Goal: Task Accomplishment & Management: Use online tool/utility

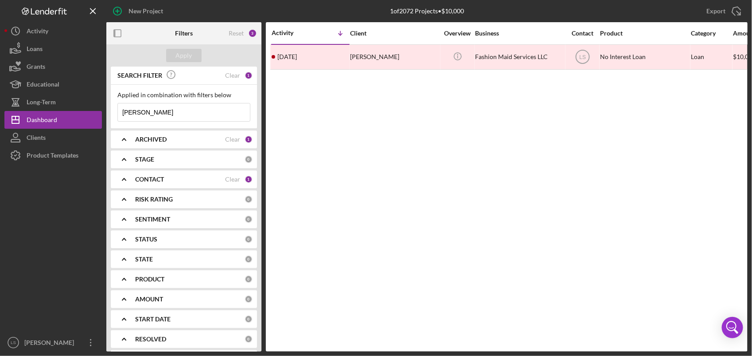
click at [177, 107] on input "[PERSON_NAME]" at bounding box center [184, 112] width 132 height 18
type input "c"
click at [199, 145] on div "ARCHIVED Clear 1" at bounding box center [194, 139] width 118 height 18
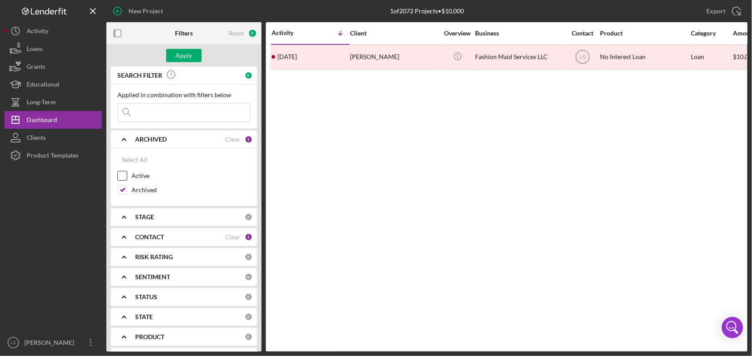
click at [120, 178] on input "Active" at bounding box center [122, 175] width 9 height 9
checkbox input "true"
click at [126, 197] on div "Archived" at bounding box center [184, 192] width 133 height 14
click at [121, 190] on input "Archived" at bounding box center [122, 189] width 9 height 9
checkbox input "false"
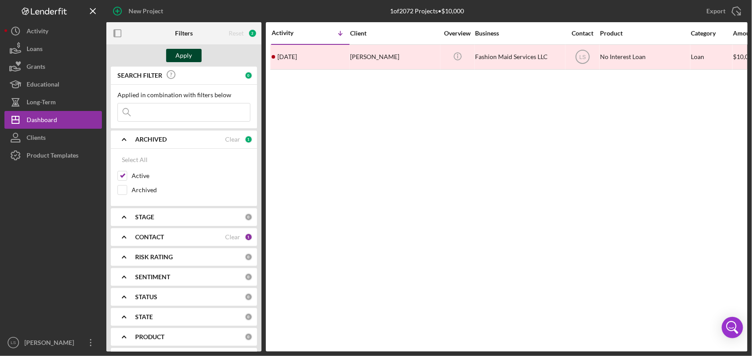
click at [177, 55] on div "Apply" at bounding box center [184, 55] width 16 height 13
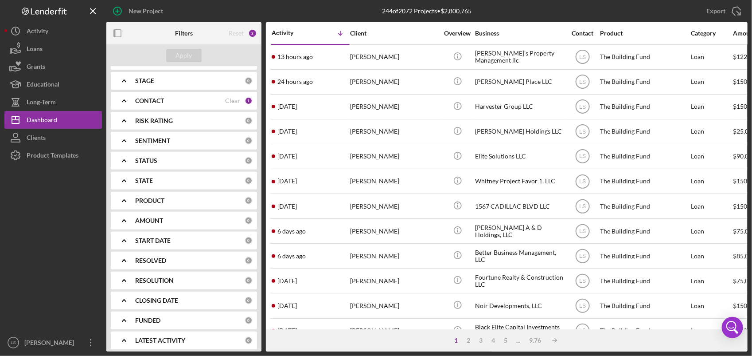
scroll to position [141, 0]
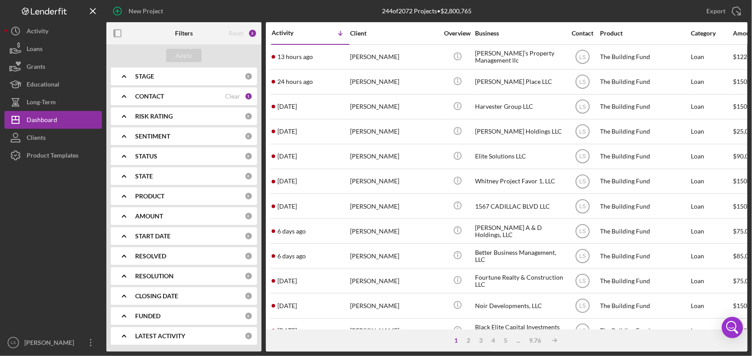
click at [207, 198] on div "PRODUCT" at bounding box center [190, 195] width 110 height 7
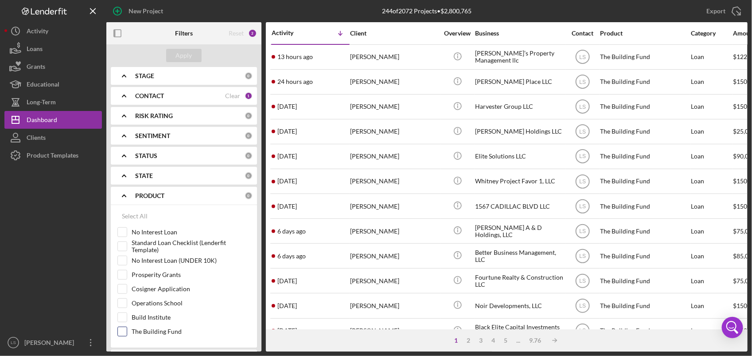
click at [124, 333] on input "The Building Fund" at bounding box center [122, 331] width 9 height 9
checkbox input "true"
click at [173, 52] on button "Apply" at bounding box center [183, 55] width 35 height 13
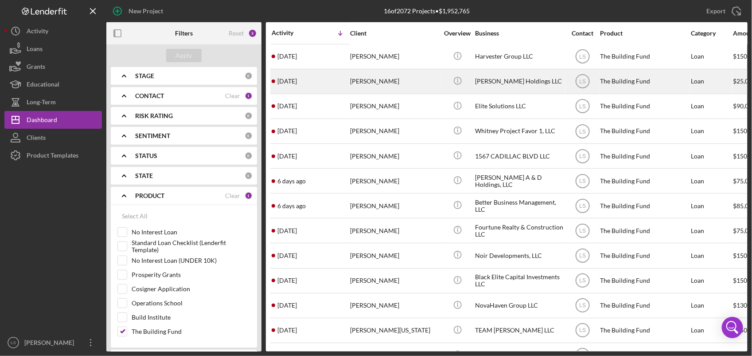
scroll to position [0, 0]
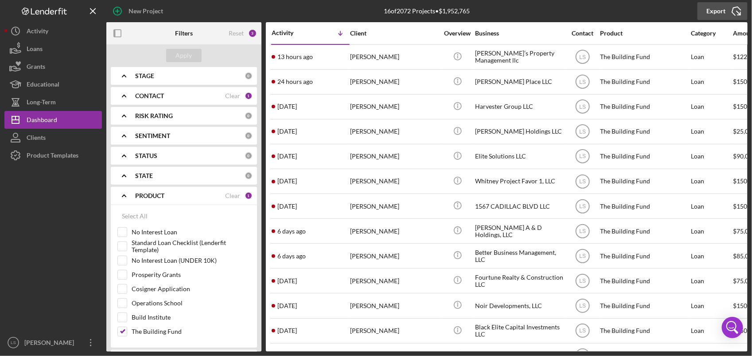
click at [740, 9] on icon "Icon/Export" at bounding box center [737, 11] width 22 height 22
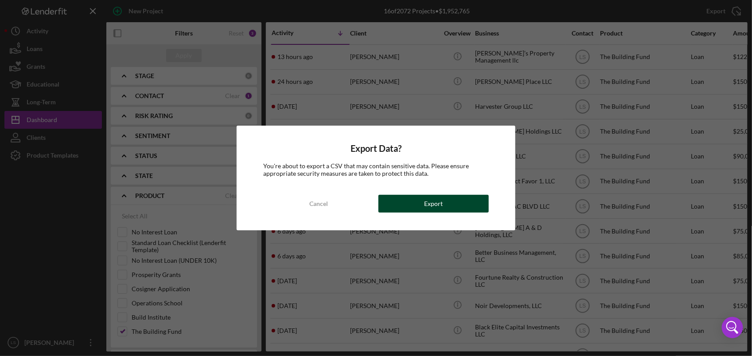
click at [433, 206] on div "Export" at bounding box center [433, 204] width 19 height 18
